Goal: Navigation & Orientation: Find specific page/section

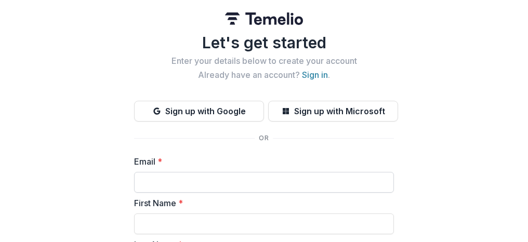
click at [253, 182] on input "Email *" at bounding box center [264, 182] width 260 height 21
type input "**********"
type input "******"
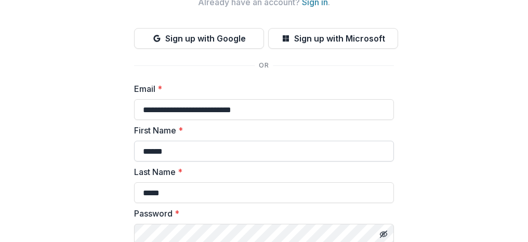
scroll to position [208, 0]
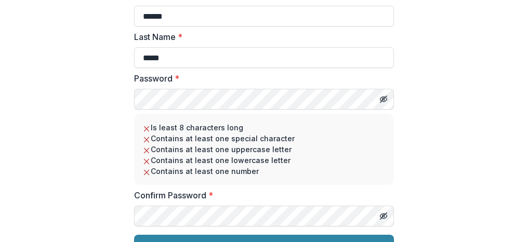
type input "**********"
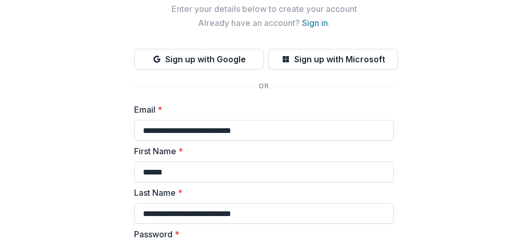
scroll to position [0, 0]
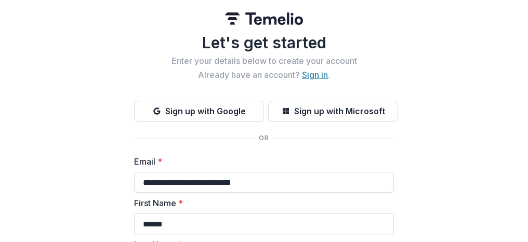
click at [321, 79] on link "Sign in" at bounding box center [315, 75] width 26 height 10
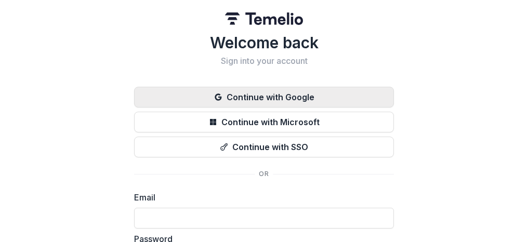
type input "**********"
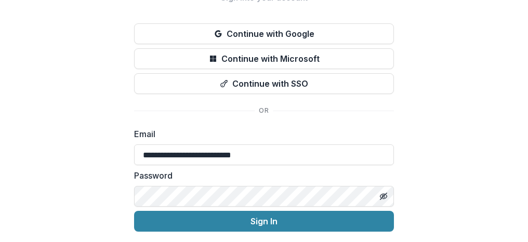
scroll to position [97, 0]
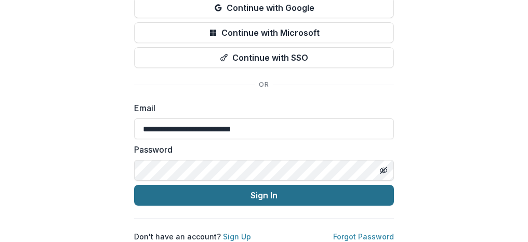
click at [282, 193] on button "Sign In" at bounding box center [264, 195] width 260 height 21
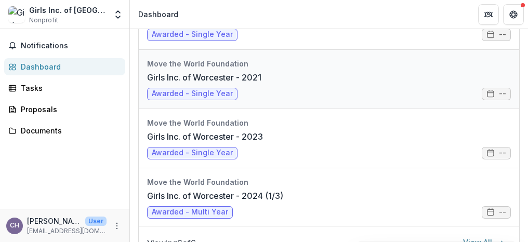
scroll to position [260, 0]
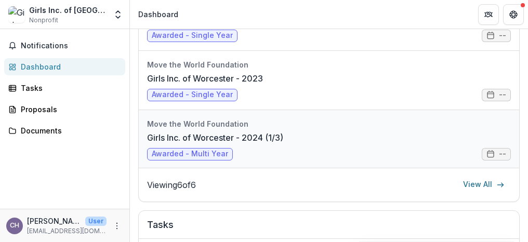
click at [209, 144] on link "Girls Inc. of Worcester - 2024 (1/3)" at bounding box center [215, 138] width 136 height 12
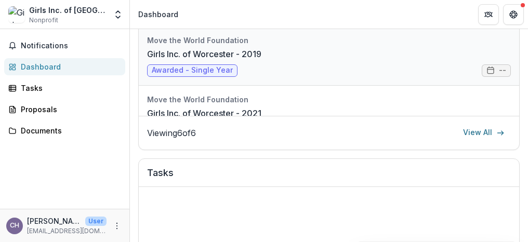
scroll to position [146, 0]
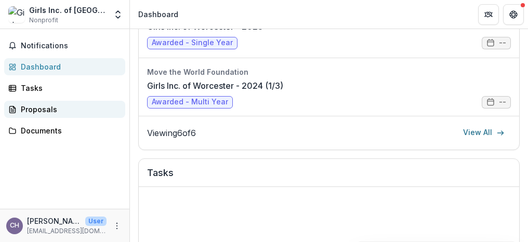
click at [38, 109] on div "Proposals" at bounding box center [69, 109] width 96 height 11
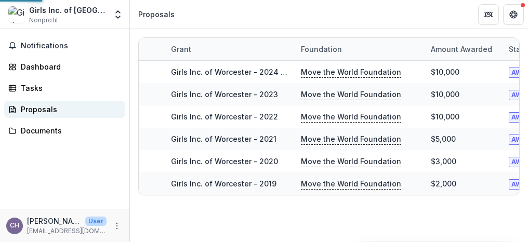
click at [38, 109] on div "Proposals" at bounding box center [69, 109] width 96 height 11
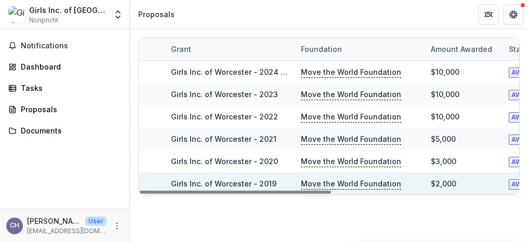
drag, startPoint x: 313, startPoint y: 193, endPoint x: 178, endPoint y: 186, distance: 134.9
click at [198, 191] on div at bounding box center [235, 192] width 191 height 3
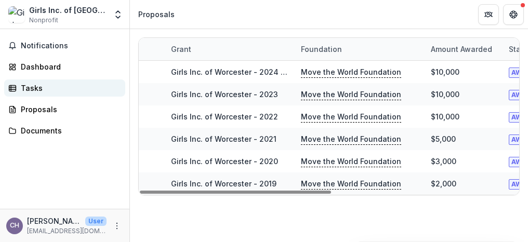
click at [36, 92] on div "Tasks" at bounding box center [69, 88] width 96 height 11
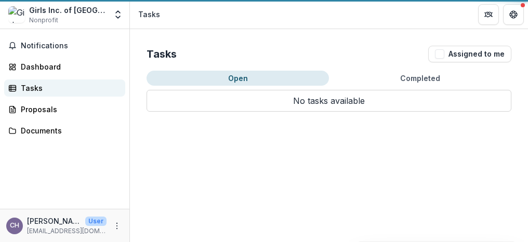
click at [36, 92] on div "Tasks" at bounding box center [69, 88] width 96 height 11
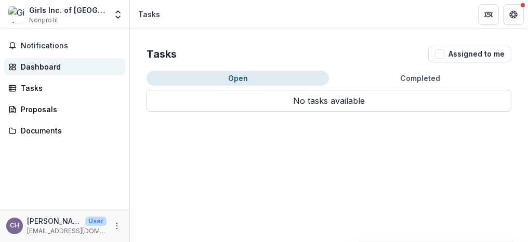
click at [44, 67] on div "Dashboard" at bounding box center [69, 66] width 96 height 11
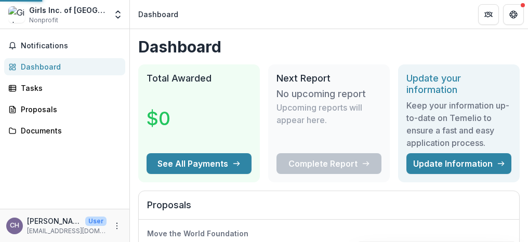
click at [44, 67] on div "Dashboard" at bounding box center [69, 66] width 96 height 11
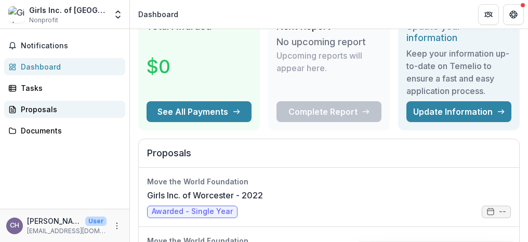
click at [64, 111] on div "Proposals" at bounding box center [69, 109] width 96 height 11
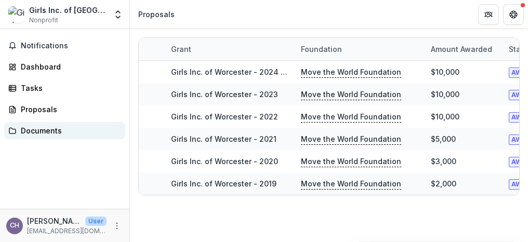
click at [47, 130] on div "Documents" at bounding box center [69, 130] width 96 height 11
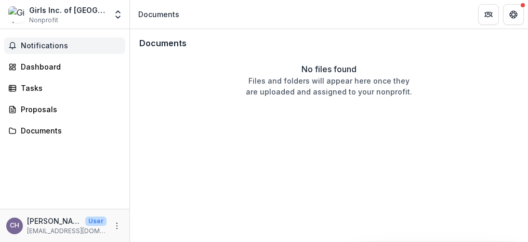
click at [58, 45] on span "Notifications" at bounding box center [71, 46] width 100 height 9
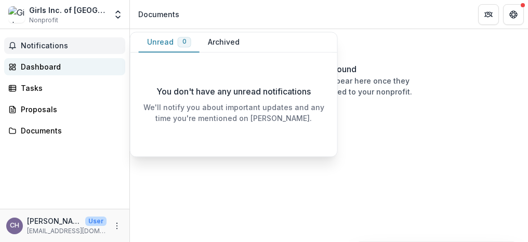
click at [69, 66] on div "Dashboard" at bounding box center [69, 66] width 96 height 11
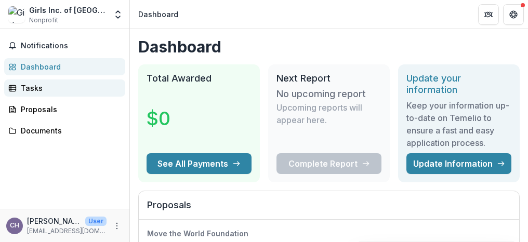
click at [64, 91] on div "Tasks" at bounding box center [69, 88] width 96 height 11
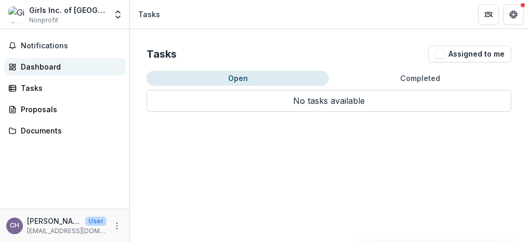
click at [71, 71] on div "Dashboard" at bounding box center [69, 66] width 96 height 11
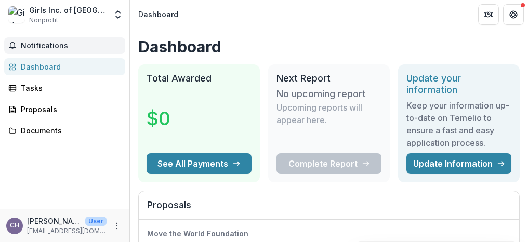
click at [85, 38] on button "Notifications" at bounding box center [64, 45] width 121 height 17
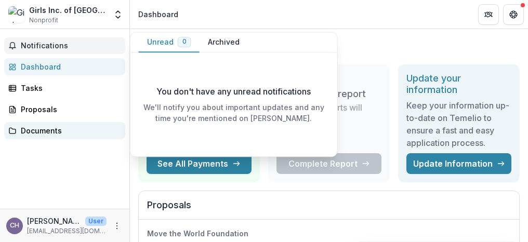
click at [53, 127] on div "Documents" at bounding box center [69, 130] width 96 height 11
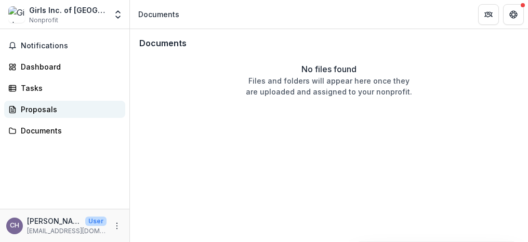
click at [51, 109] on div "Proposals" at bounding box center [69, 109] width 96 height 11
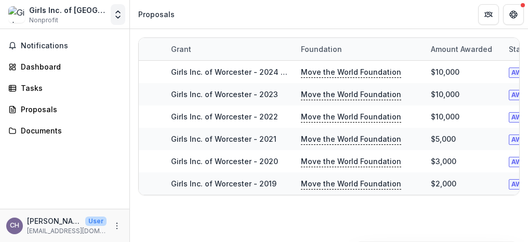
click at [116, 17] on icon "Open entity switcher" at bounding box center [118, 14] width 10 height 10
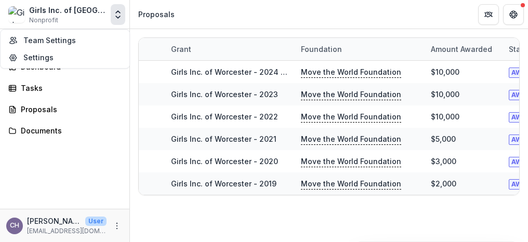
click at [116, 17] on icon "Open entity switcher" at bounding box center [118, 14] width 10 height 10
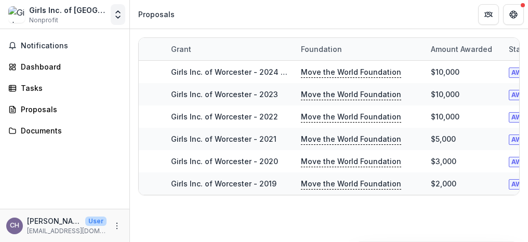
click at [116, 17] on icon "Open entity switcher" at bounding box center [118, 14] width 10 height 10
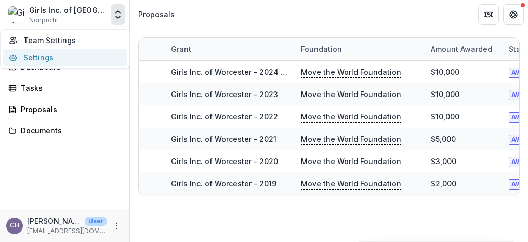
click at [41, 61] on link "Settings" at bounding box center [65, 57] width 125 height 17
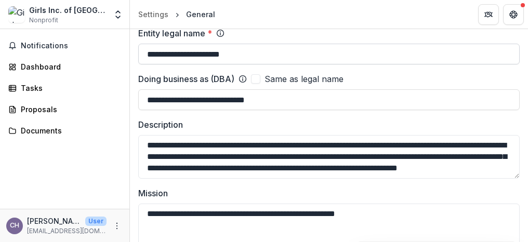
scroll to position [104, 0]
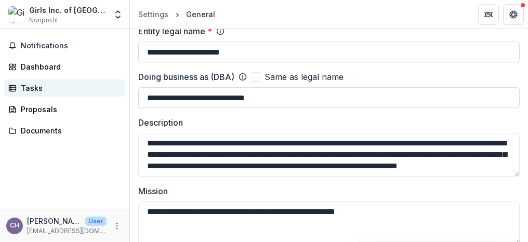
click at [90, 79] on div "Notifications Dashboard Tasks Proposals Documents" at bounding box center [65, 119] width 130 height 180
